Goal: Task Accomplishment & Management: Manage account settings

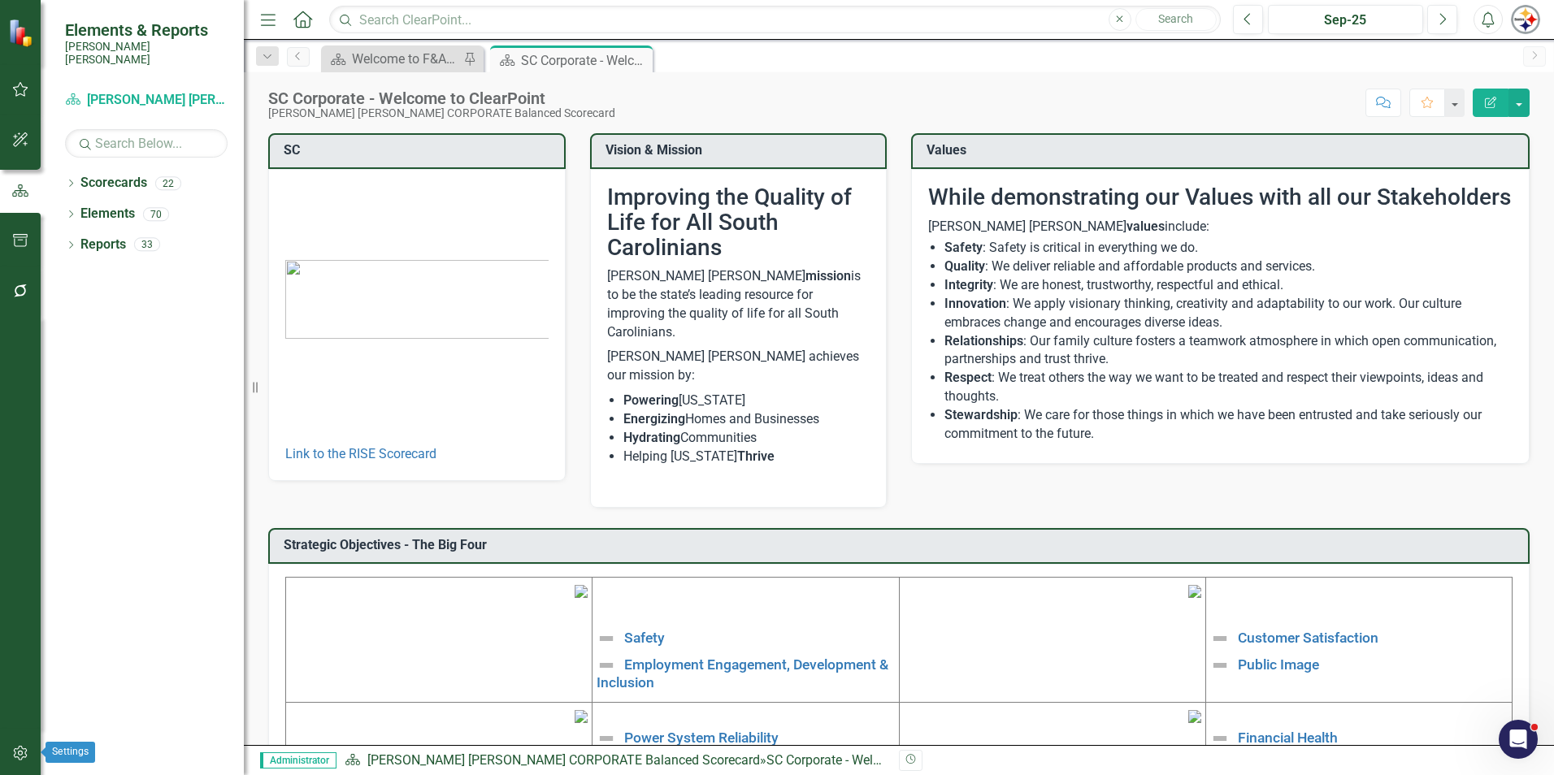
click at [14, 757] on icon "button" at bounding box center [20, 753] width 14 height 15
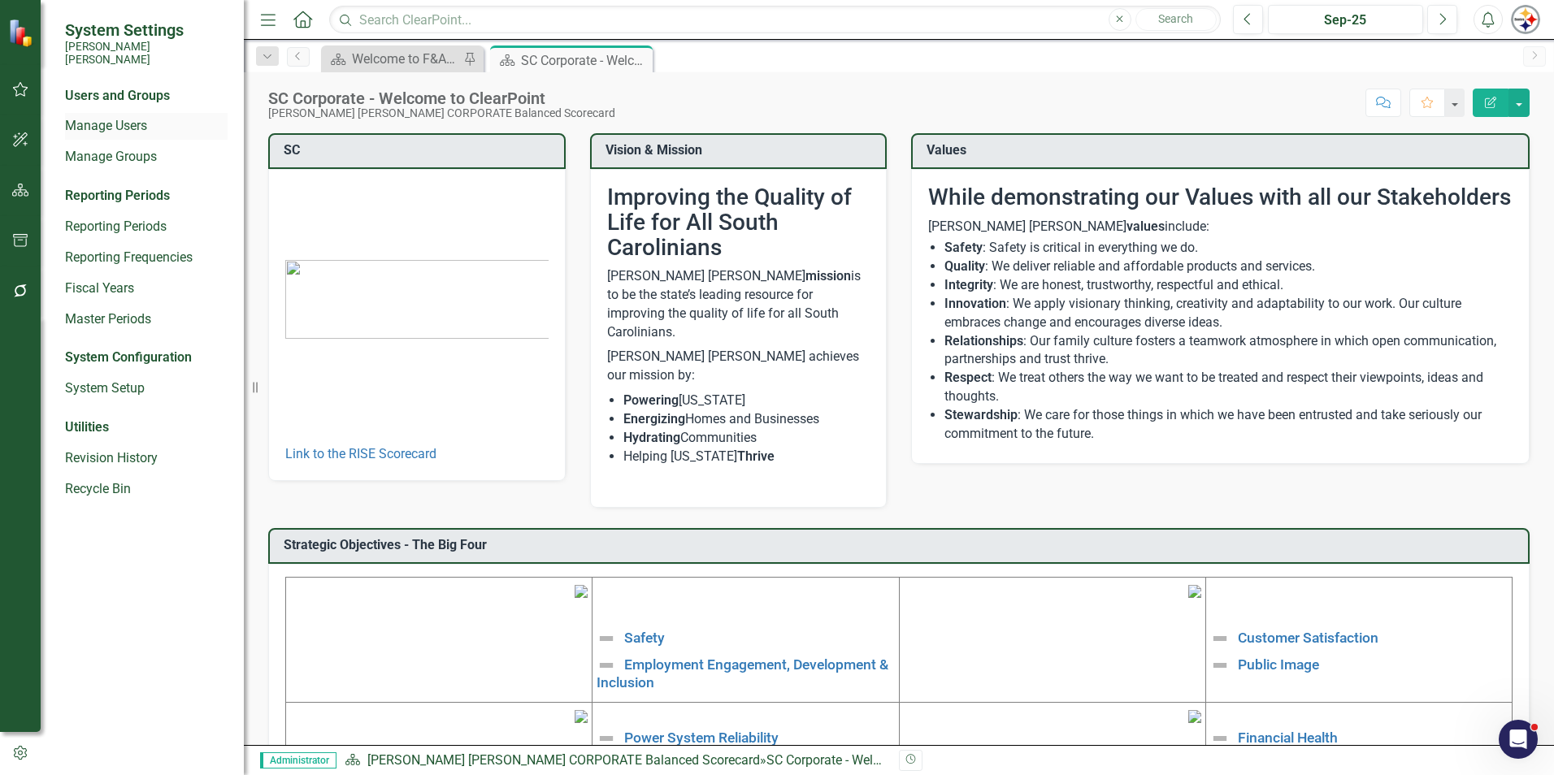
click at [109, 117] on link "Manage Users" at bounding box center [146, 126] width 163 height 19
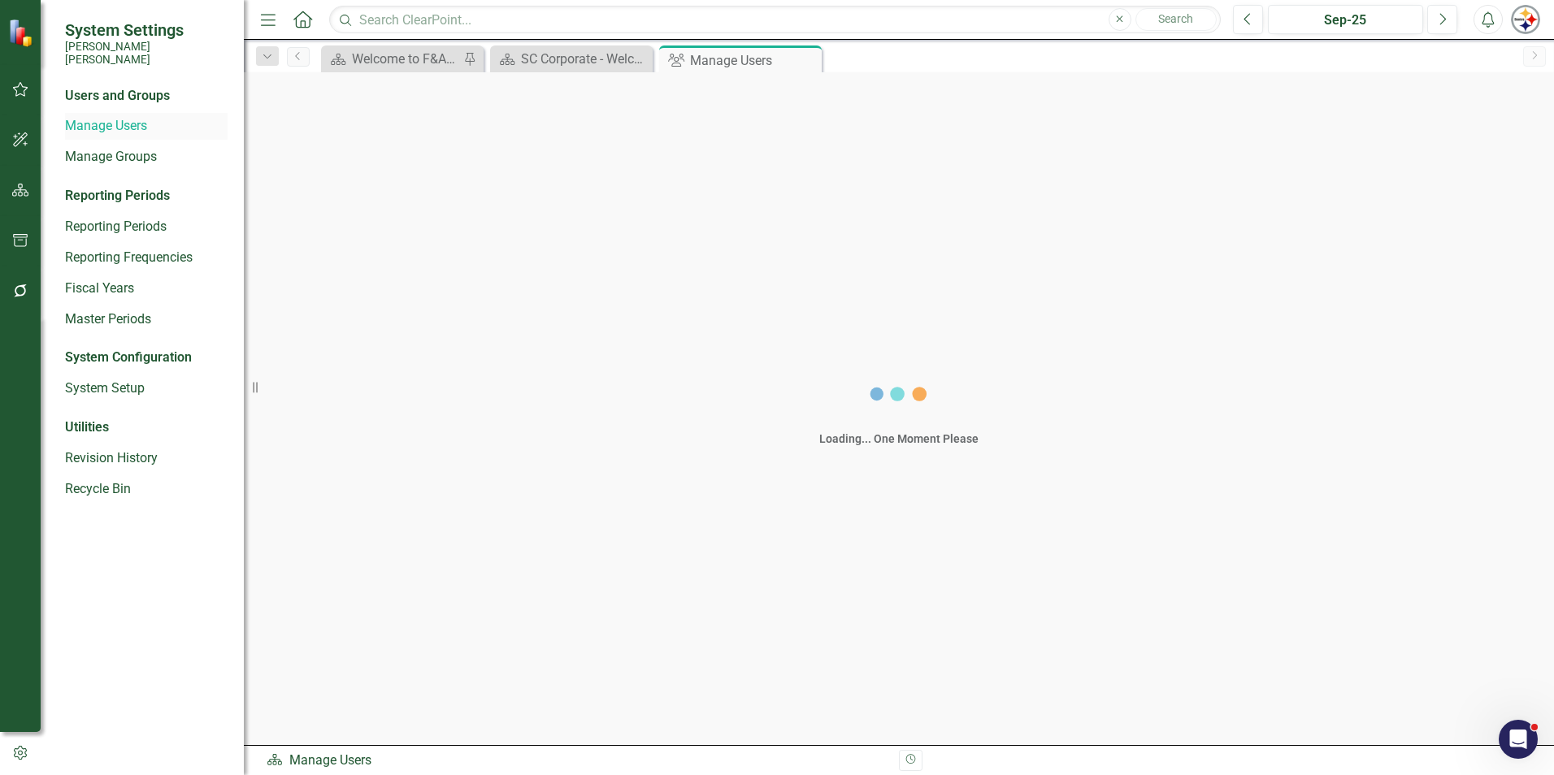
click at [109, 117] on link "Manage Users" at bounding box center [146, 126] width 163 height 19
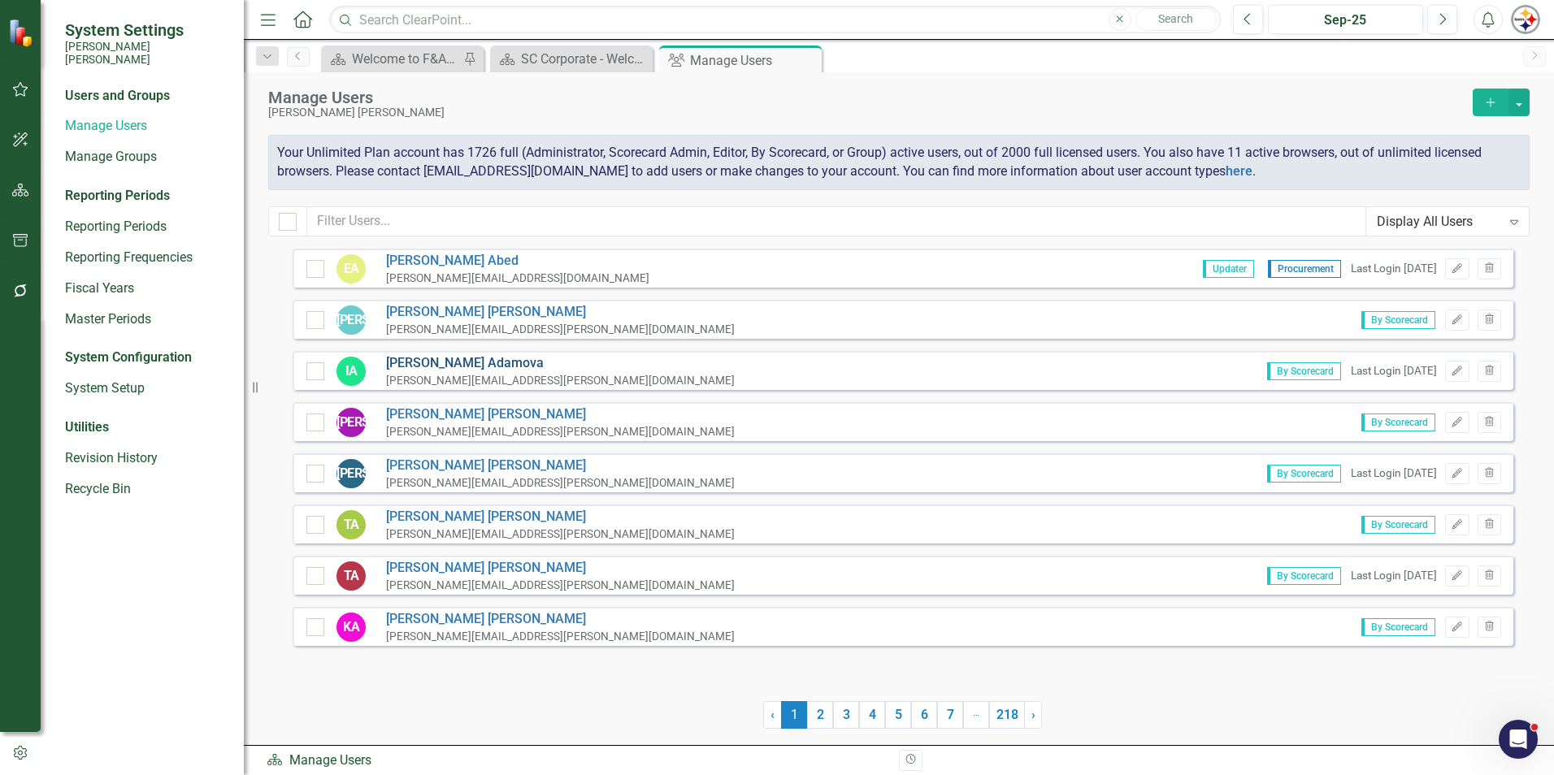
click at [465, 358] on link "[PERSON_NAME]" at bounding box center [560, 363] width 349 height 19
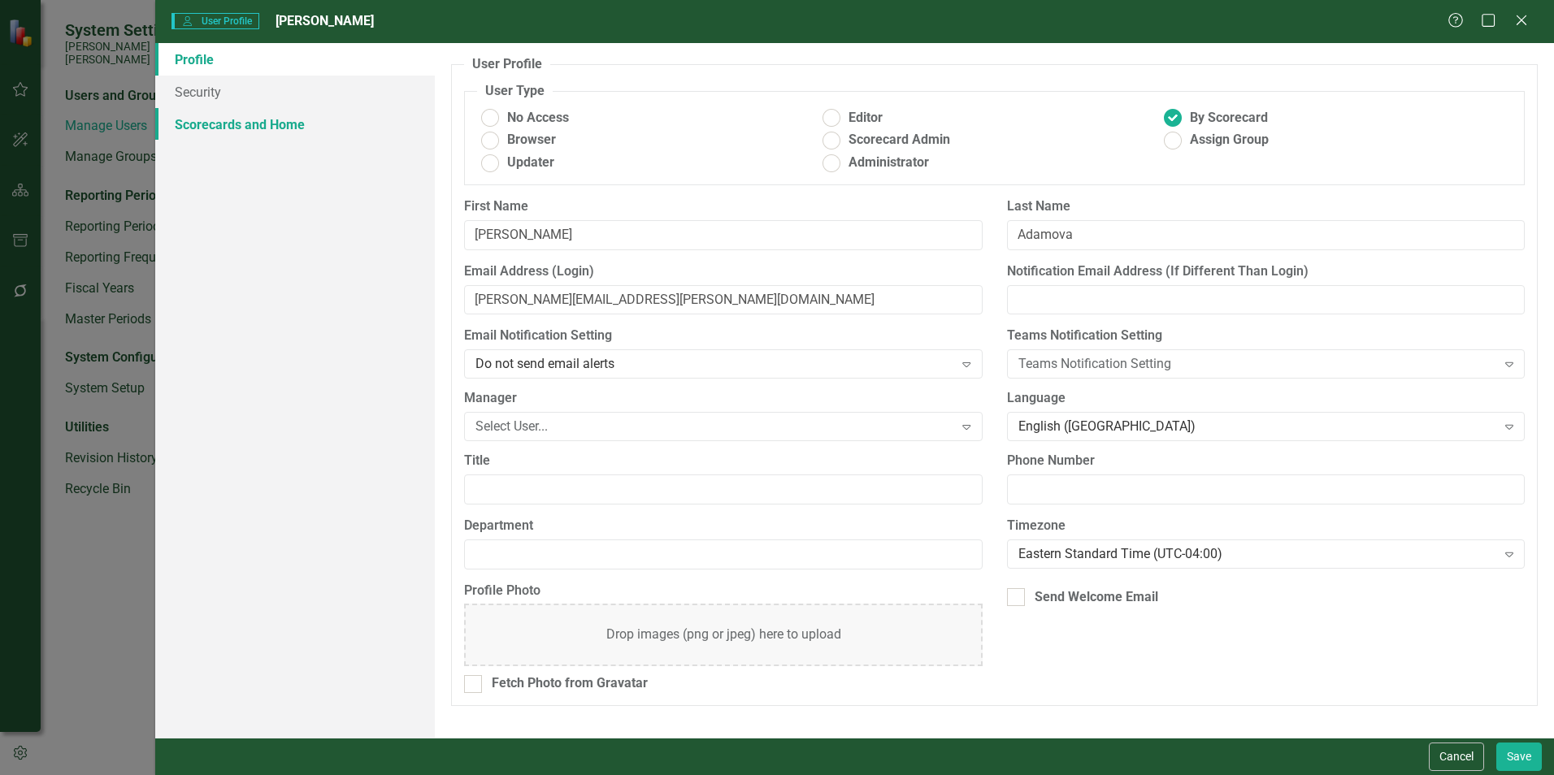
click at [297, 124] on link "Scorecards and Home" at bounding box center [295, 124] width 280 height 33
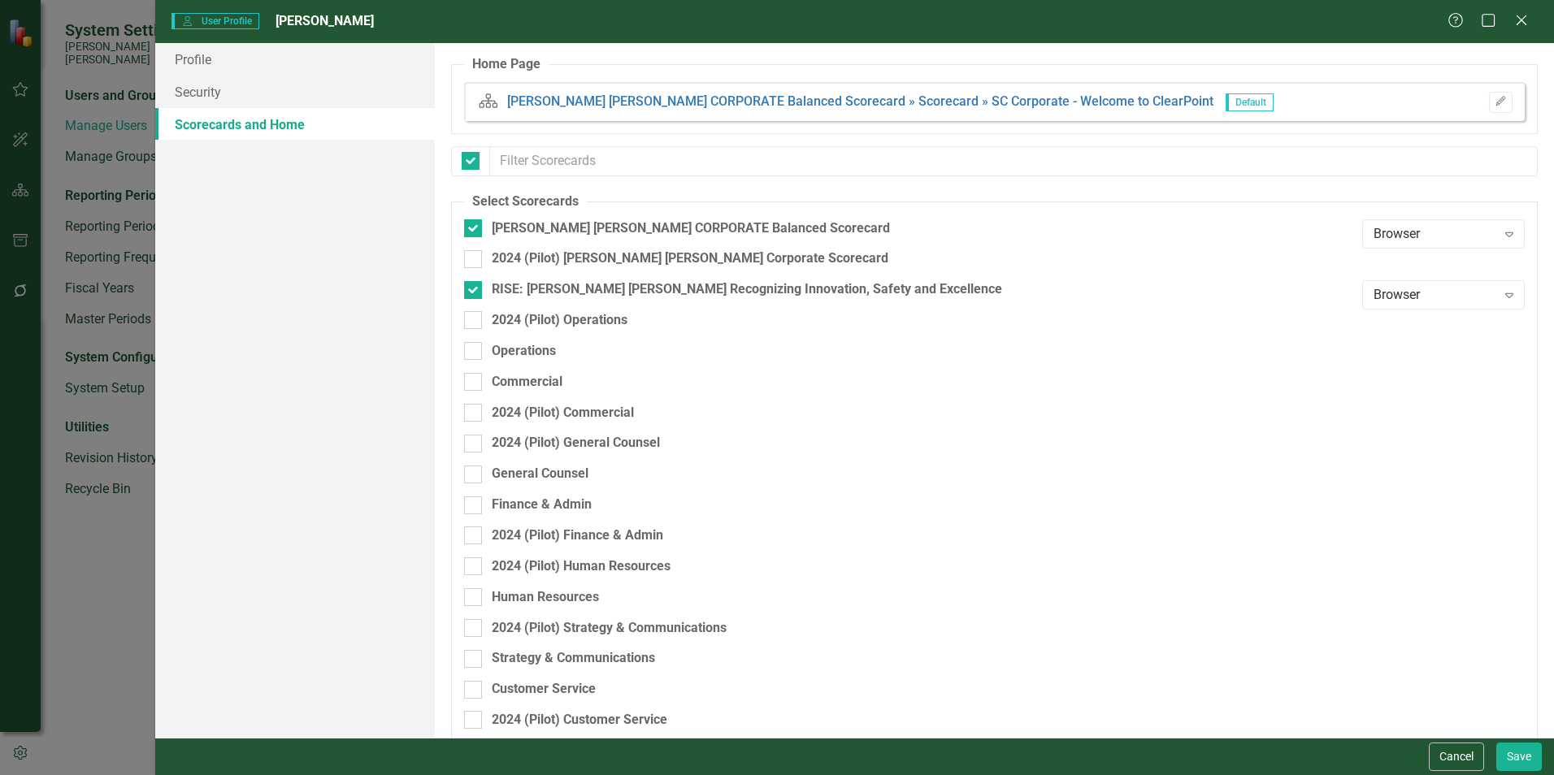
checkbox input "false"
click at [297, 124] on link "Scorecards and Home" at bounding box center [295, 124] width 280 height 33
click at [1501, 240] on icon "Expand" at bounding box center [1509, 234] width 16 height 13
click at [1505, 233] on icon at bounding box center [1509, 234] width 8 height 5
